Goal: Navigation & Orientation: Find specific page/section

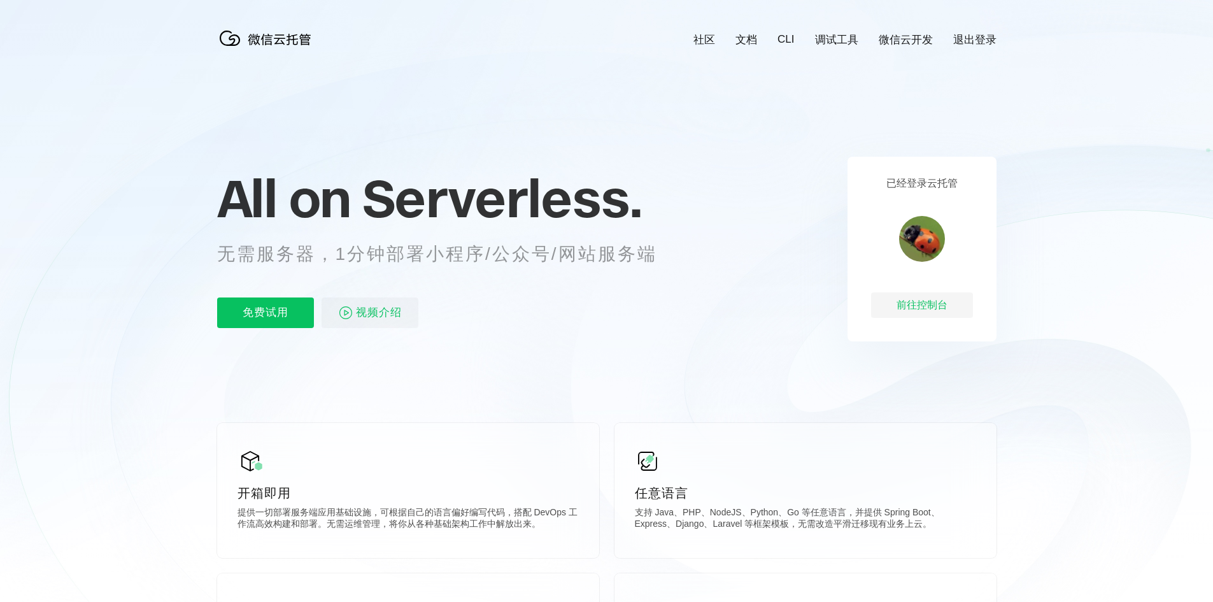
scroll to position [0, 2264]
drag, startPoint x: 561, startPoint y: 252, endPoint x: 570, endPoint y: 252, distance: 8.9
click at [570, 252] on p "无需服务器，1分钟部署小程序/公众号/网站服务端" at bounding box center [449, 253] width 464 height 25
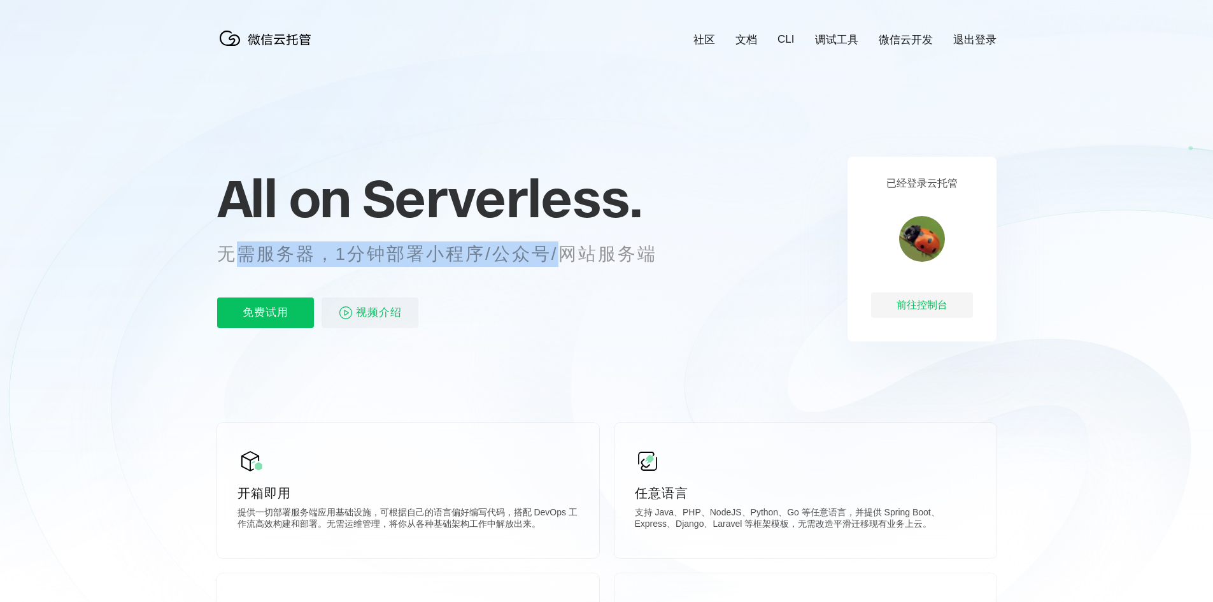
click at [571, 252] on p "无需服务器，1分钟部署小程序/公众号/网站服务端" at bounding box center [449, 253] width 464 height 25
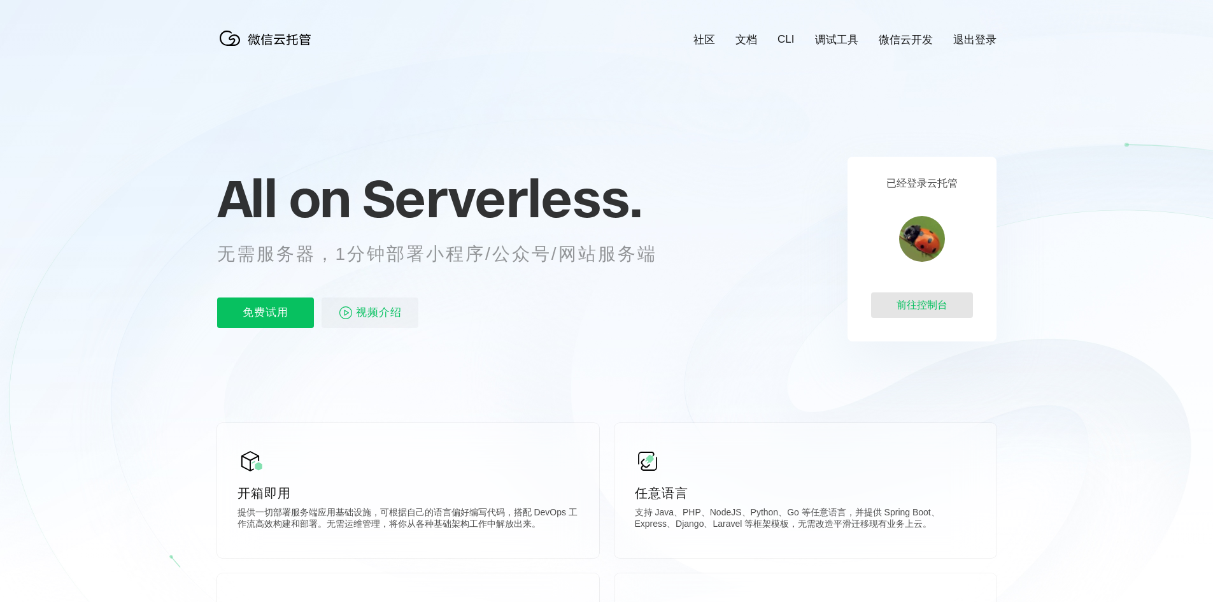
click at [940, 312] on div "前往控制台" at bounding box center [922, 304] width 102 height 25
click at [750, 38] on link "文档" at bounding box center [746, 39] width 22 height 15
